Goal: Check status

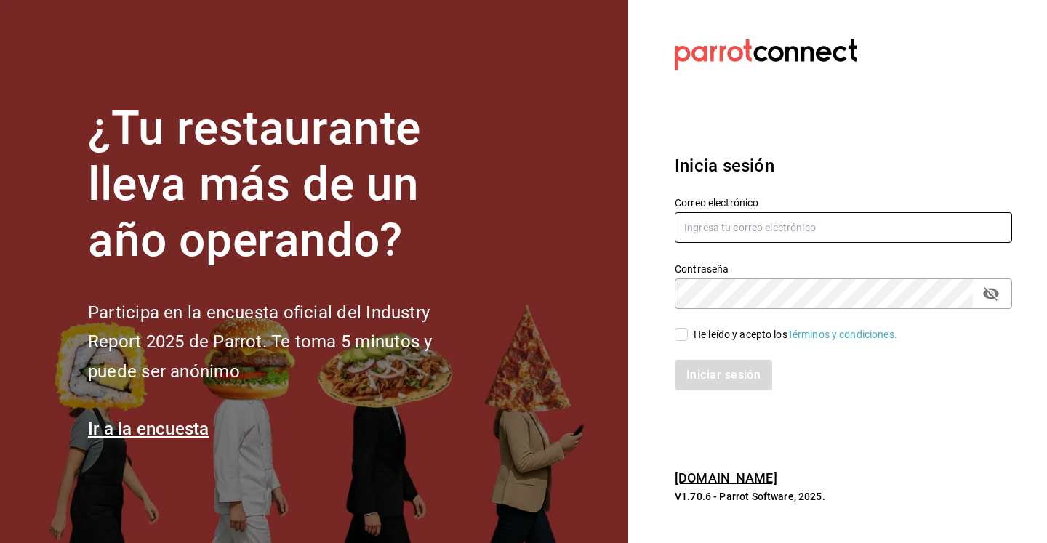
click at [998, 226] on input "text" at bounding box center [843, 227] width 337 height 31
type input "[PERSON_NAME][EMAIL_ADDRESS][DOMAIN_NAME]"
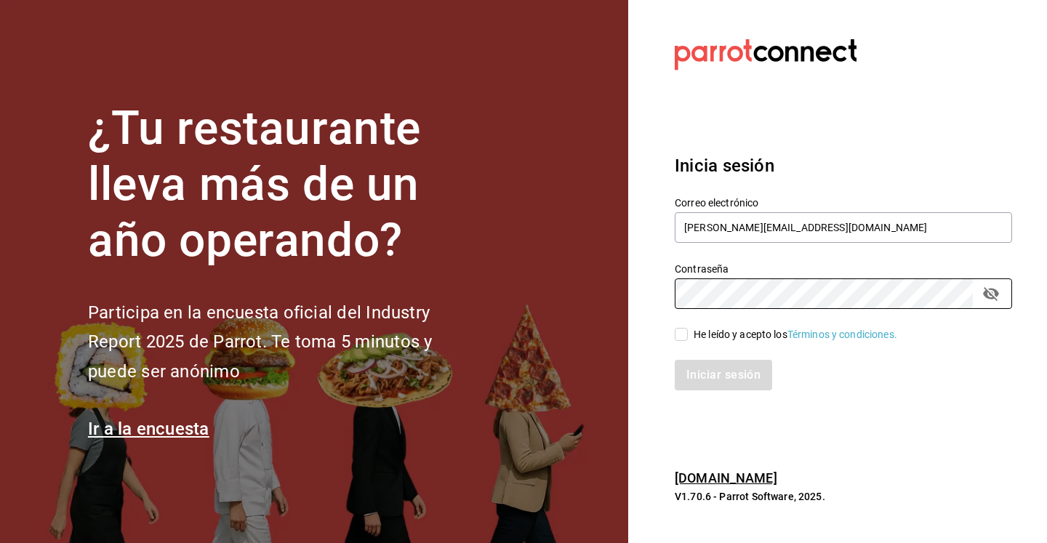
click at [681, 337] on input "He leído y acepto los Términos y condiciones." at bounding box center [681, 334] width 13 height 13
checkbox input "true"
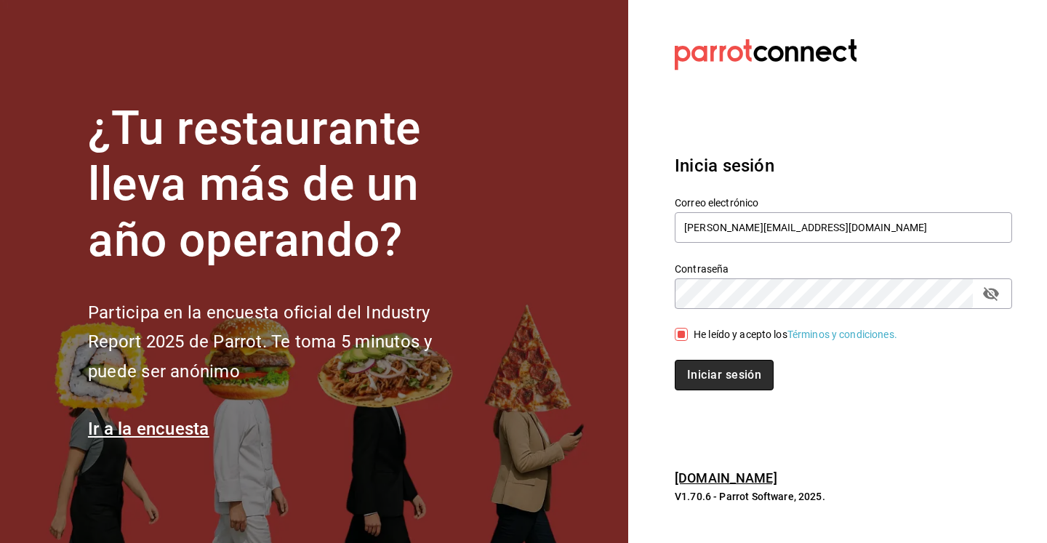
click at [718, 374] on button "Iniciar sesión" at bounding box center [724, 375] width 99 height 31
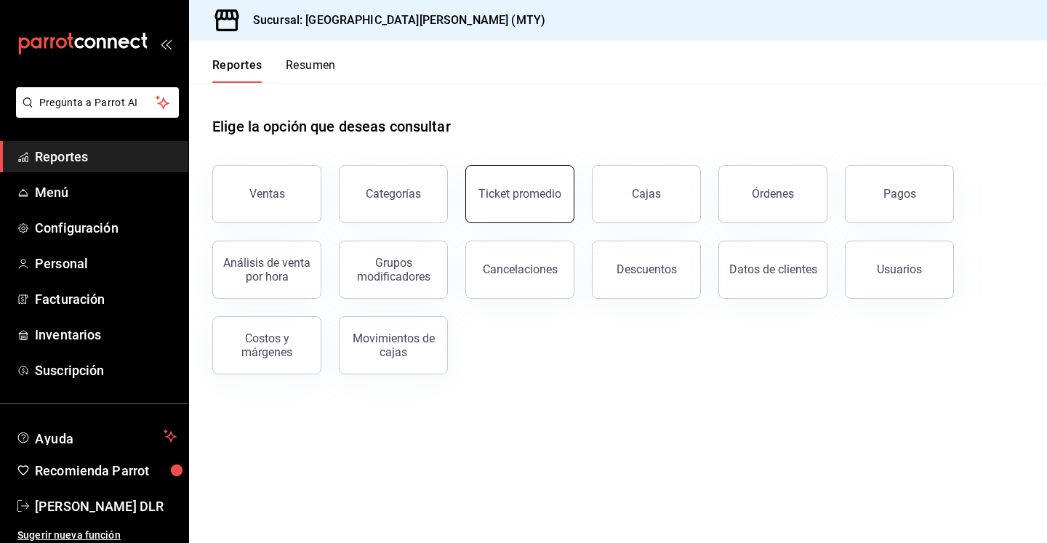
click at [539, 206] on button "Ticket promedio" at bounding box center [519, 194] width 109 height 58
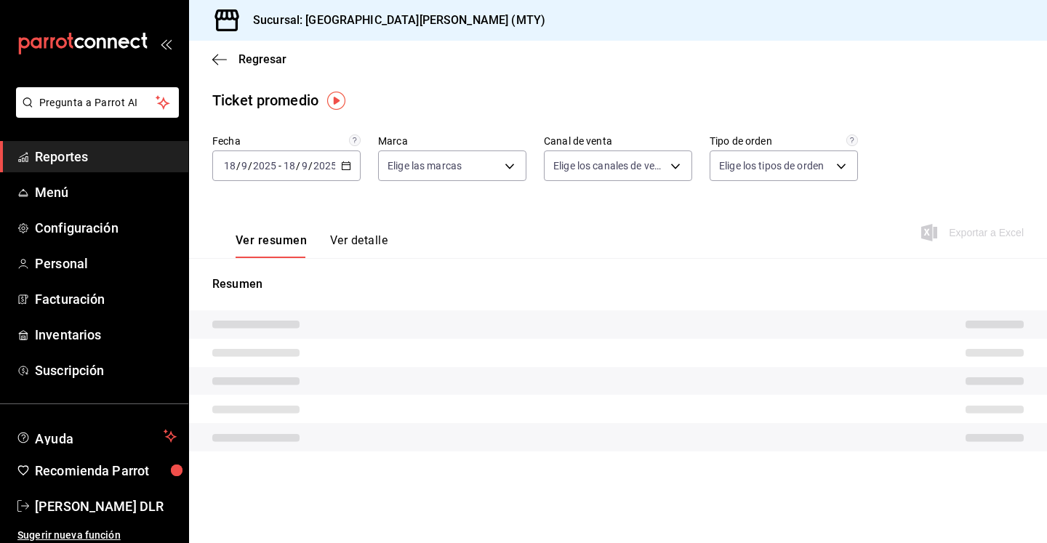
type input "993182a7-2c84-4ec8-9ef4-4438dae30c02"
type input "PARROT,UBER_EATS,RAPPI,DIDI_FOOD,ONLINE"
type input "96359a79-f33f-45b3-934b-2867b65d345c,c6fcd88e-9977-4e7e-951e-e2b9f3ed99d5,482ce…"
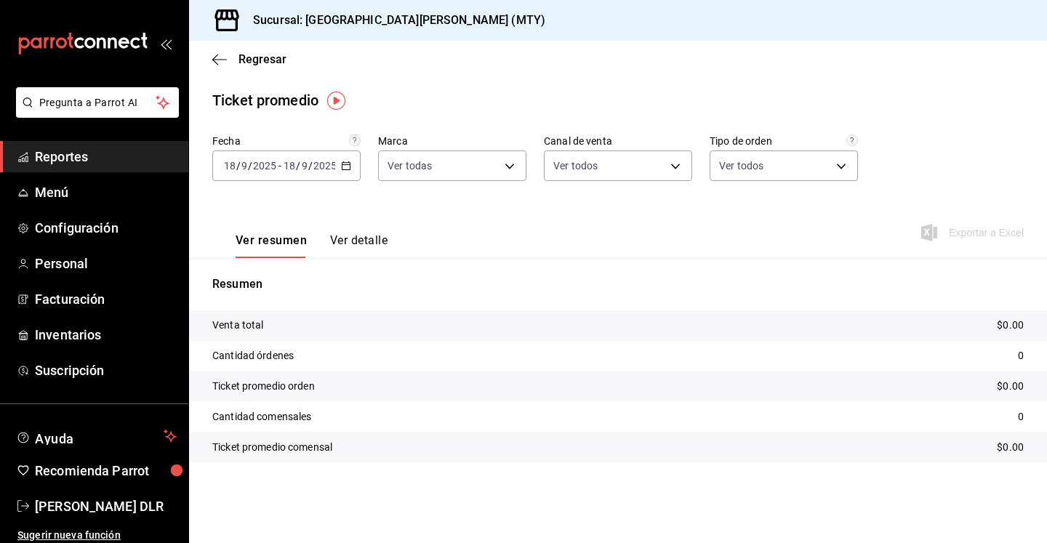
click at [346, 169] on icon "button" at bounding box center [346, 166] width 10 height 10
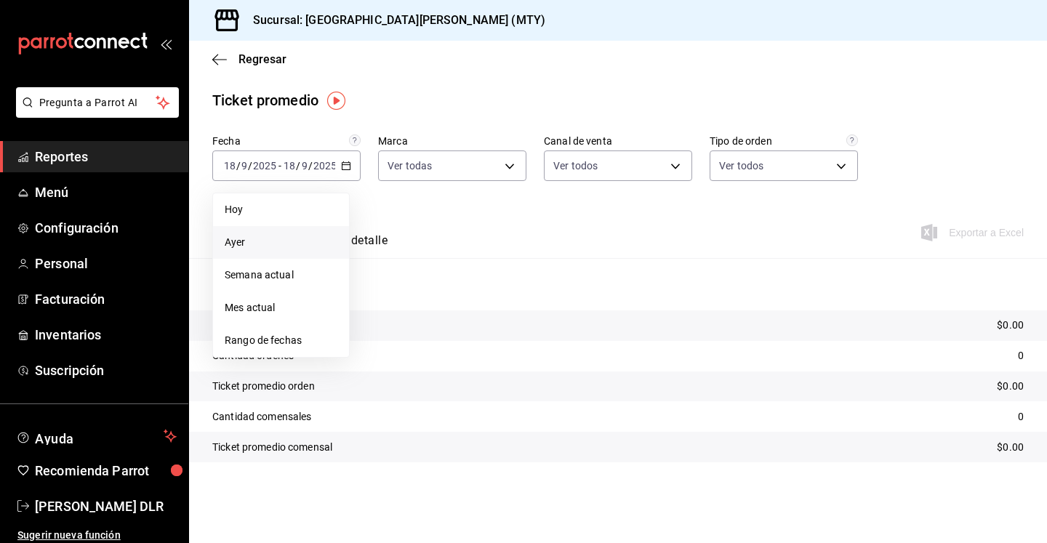
click at [264, 235] on span "Ayer" at bounding box center [281, 242] width 113 height 15
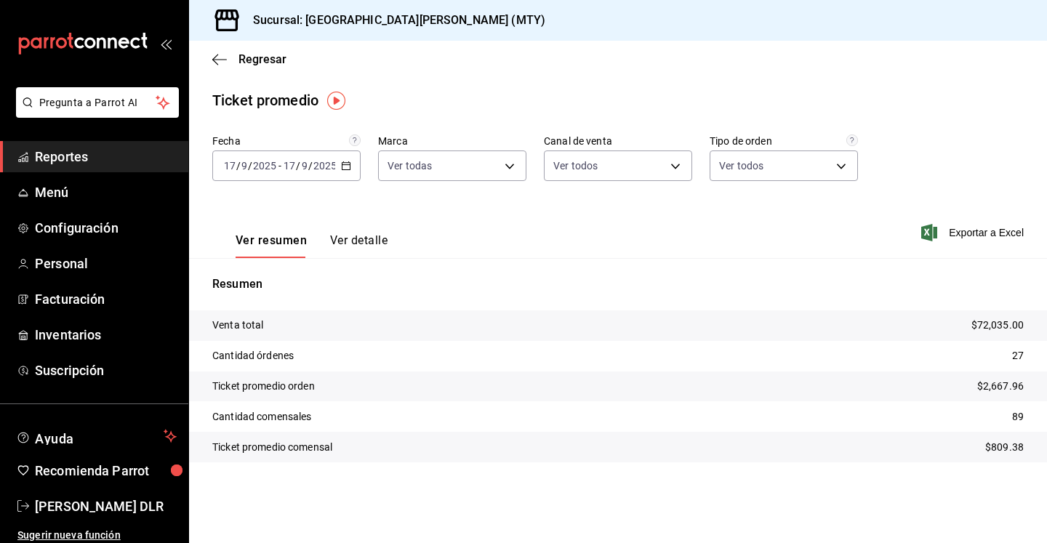
click at [342, 251] on button "Ver detalle" at bounding box center [358, 245] width 57 height 25
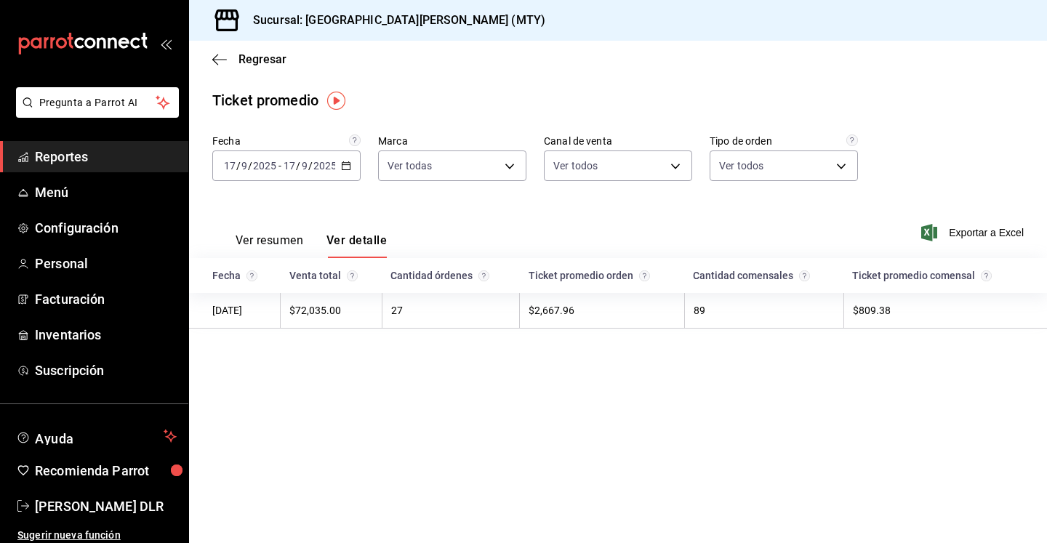
click at [348, 163] on \(Stroke\) "button" at bounding box center [346, 166] width 9 height 8
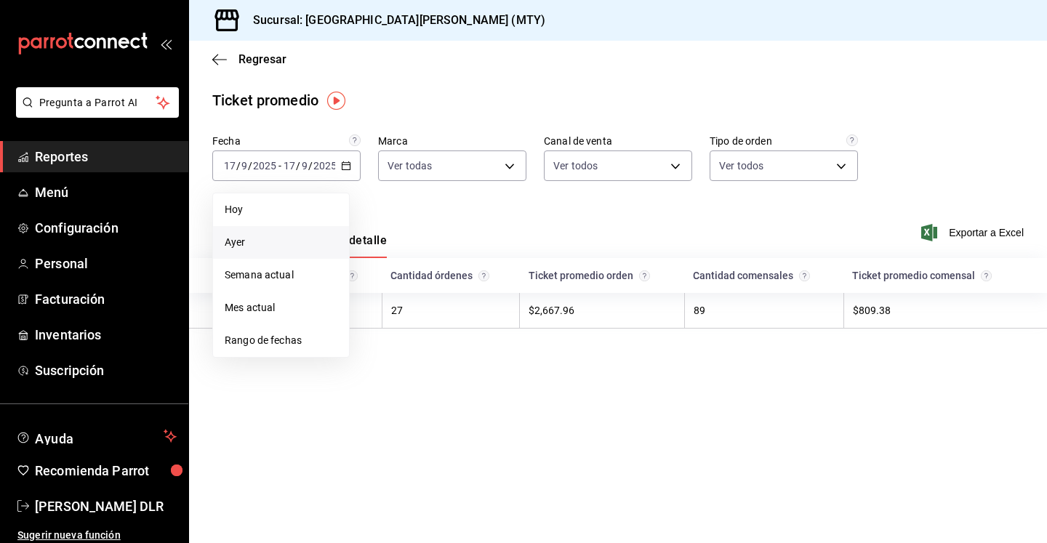
click at [286, 247] on span "Ayer" at bounding box center [281, 242] width 113 height 15
